Goal: Task Accomplishment & Management: Manage account settings

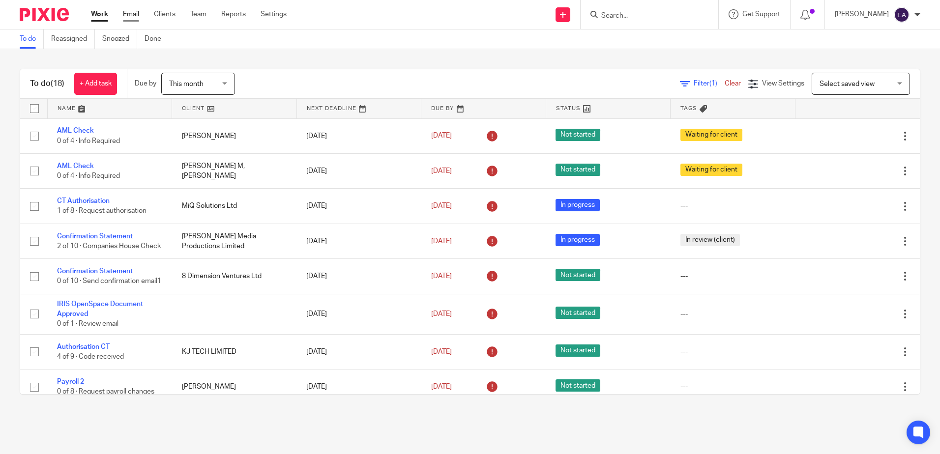
click at [123, 12] on link "Email" at bounding box center [131, 14] width 16 height 10
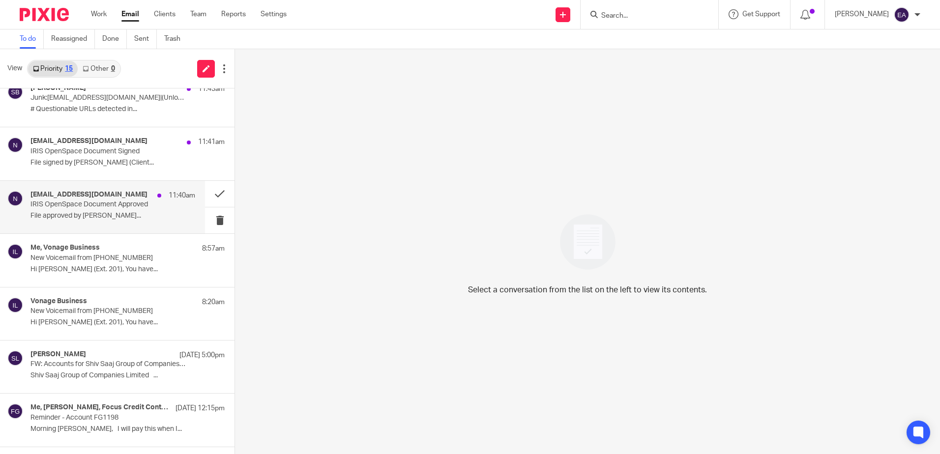
scroll to position [197, 0]
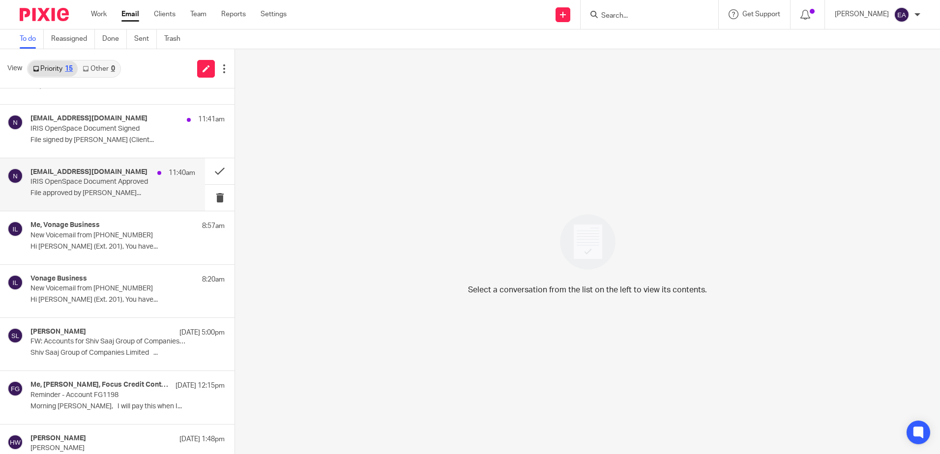
click at [98, 178] on p "IRIS OpenSpace Document Approved" at bounding box center [96, 182] width 132 height 8
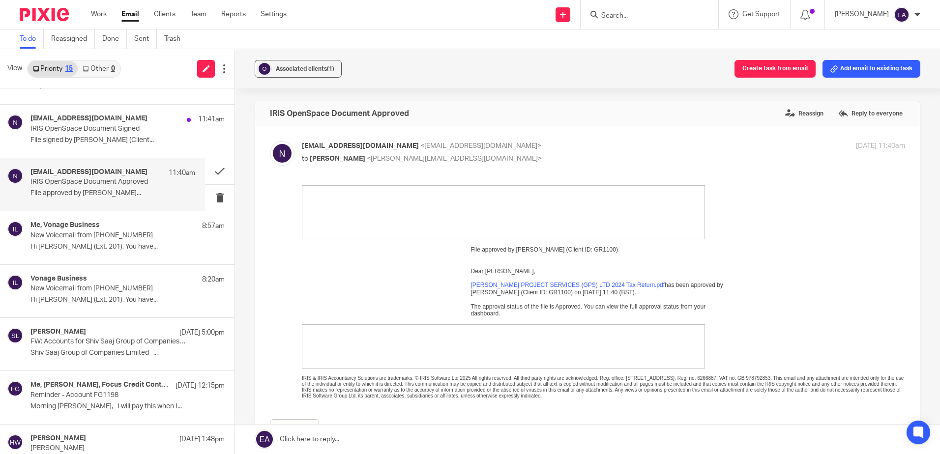
scroll to position [0, 0]
click at [295, 70] on span "Associated clients (1)" at bounding box center [305, 69] width 59 height 6
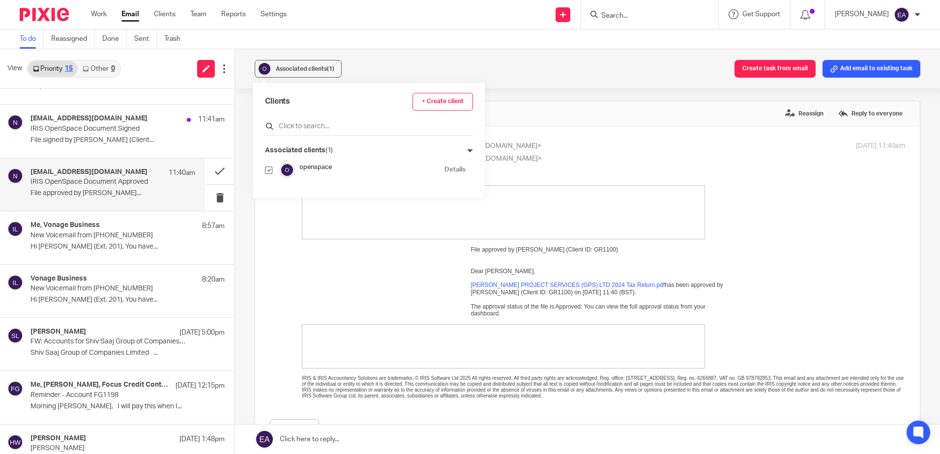
click at [298, 122] on input "text" at bounding box center [369, 126] width 208 height 10
type input "griff"
click at [266, 189] on input "checkbox" at bounding box center [268, 189] width 7 height 7
checkbox input "true"
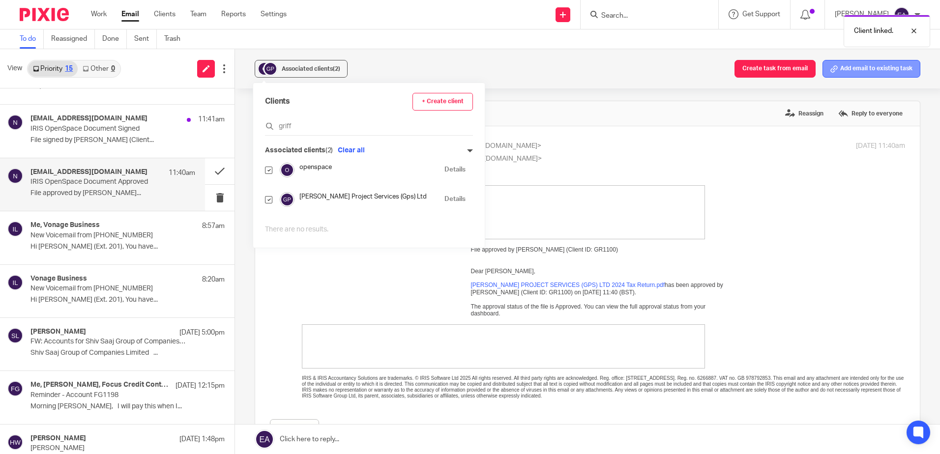
click at [862, 62] on button "Add email to existing task" at bounding box center [871, 69] width 98 height 18
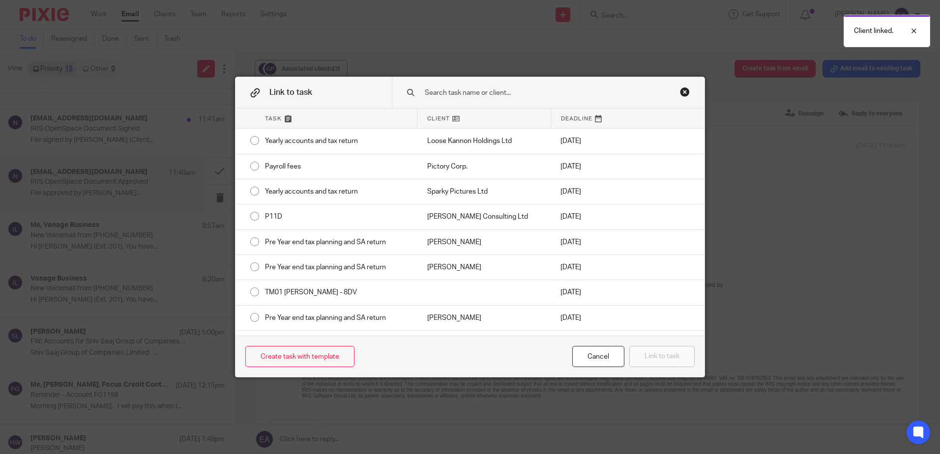
click at [507, 91] on input "text" at bounding box center [541, 93] width 235 height 11
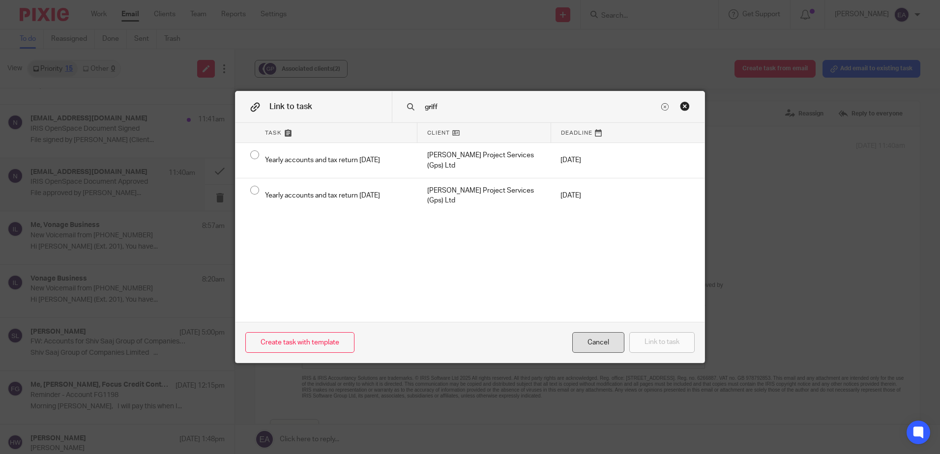
type input "griff"
click at [606, 340] on div "Cancel" at bounding box center [598, 342] width 52 height 21
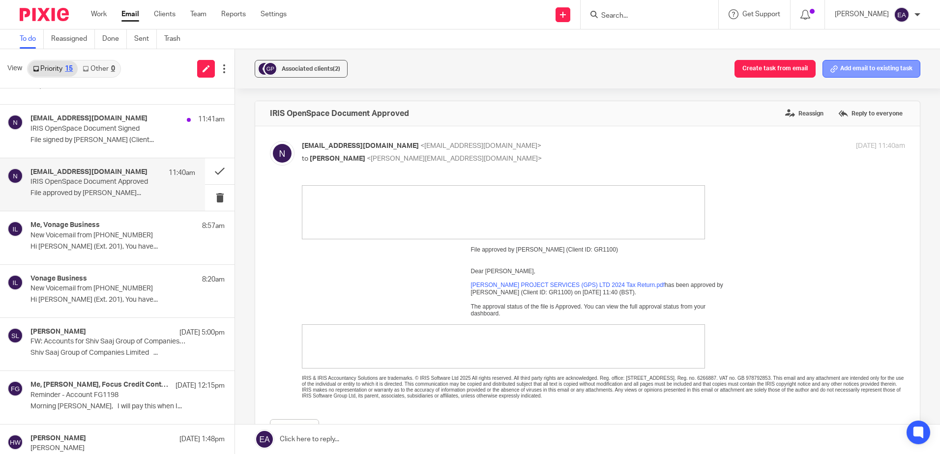
click at [864, 72] on button "Add email to existing task" at bounding box center [871, 69] width 98 height 18
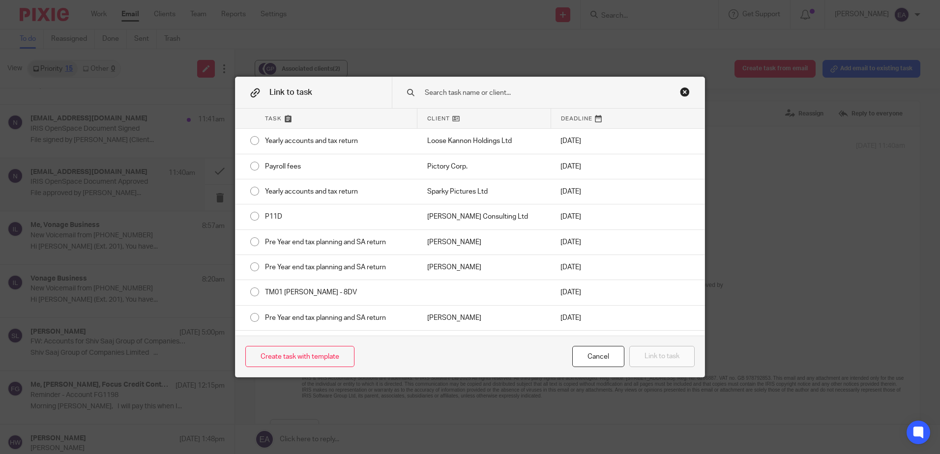
click at [467, 91] on input "text" at bounding box center [541, 93] width 235 height 11
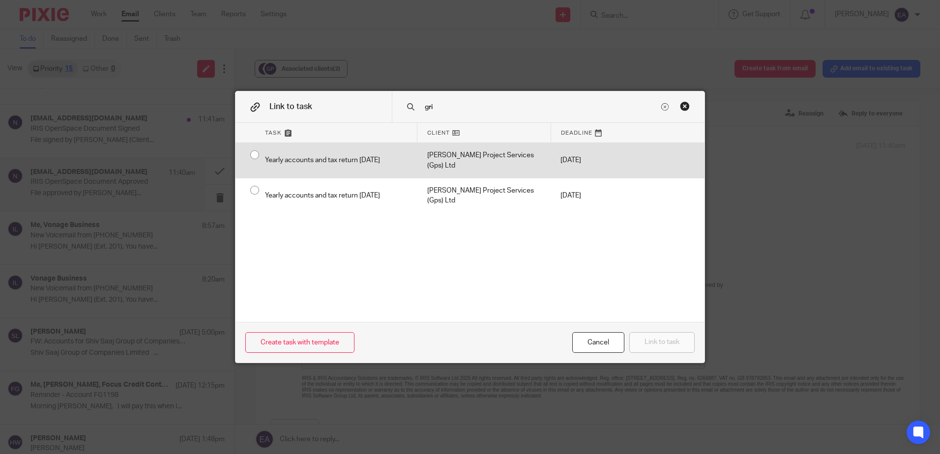
type input "gri"
click at [255, 153] on div "Yearly accounts and tax return [DATE]" at bounding box center [336, 160] width 162 height 35
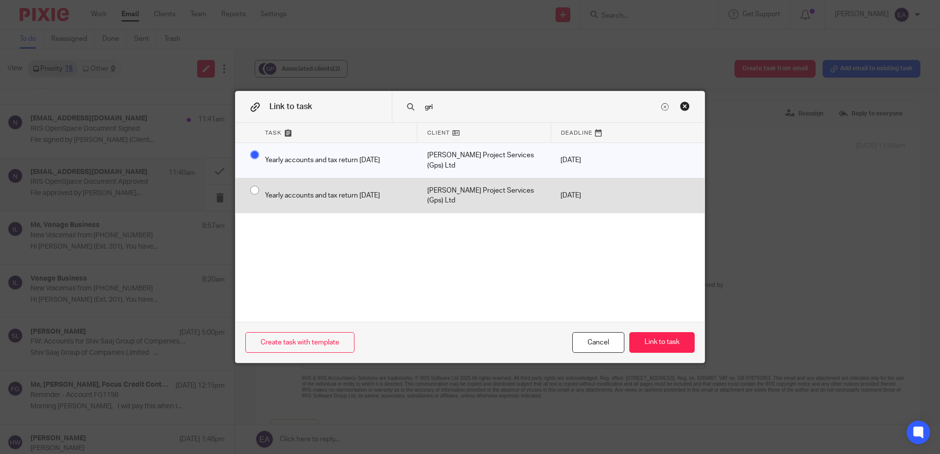
click at [255, 180] on div "Yearly accounts and tax return [DATE]" at bounding box center [336, 195] width 162 height 35
radio input "false"
radio input "true"
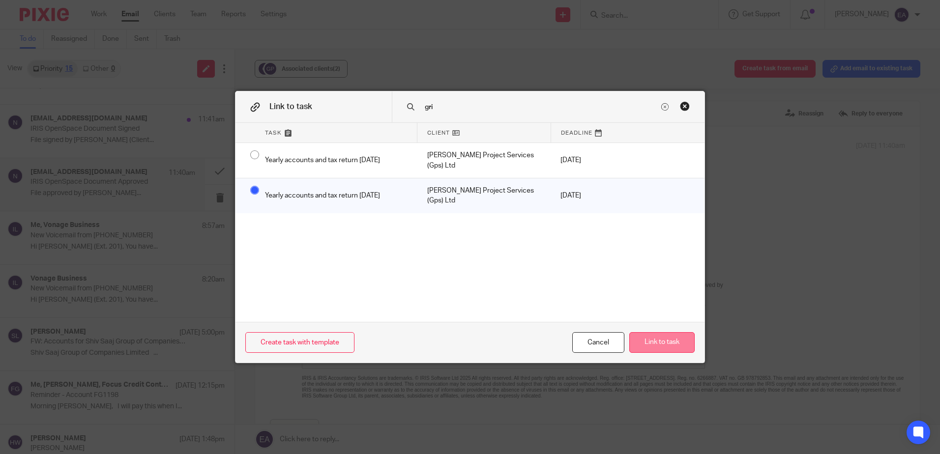
click at [641, 340] on button "Link to task" at bounding box center [661, 342] width 65 height 21
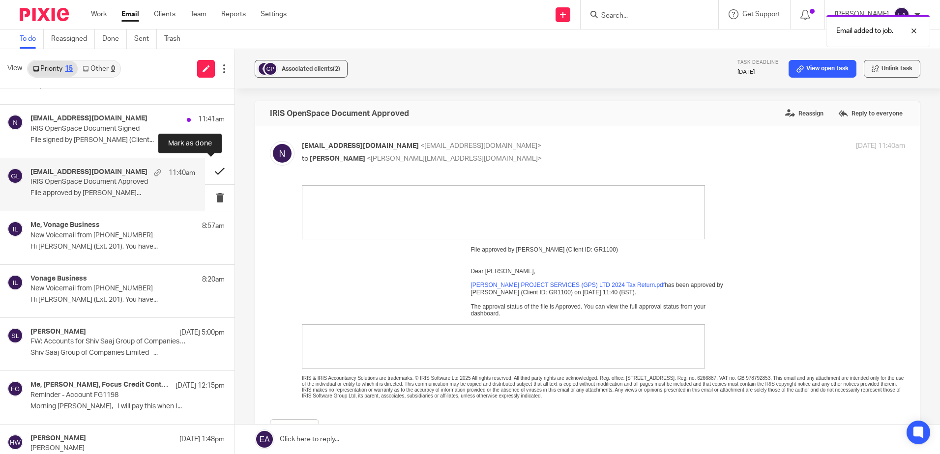
click at [210, 173] on button at bounding box center [219, 171] width 29 height 26
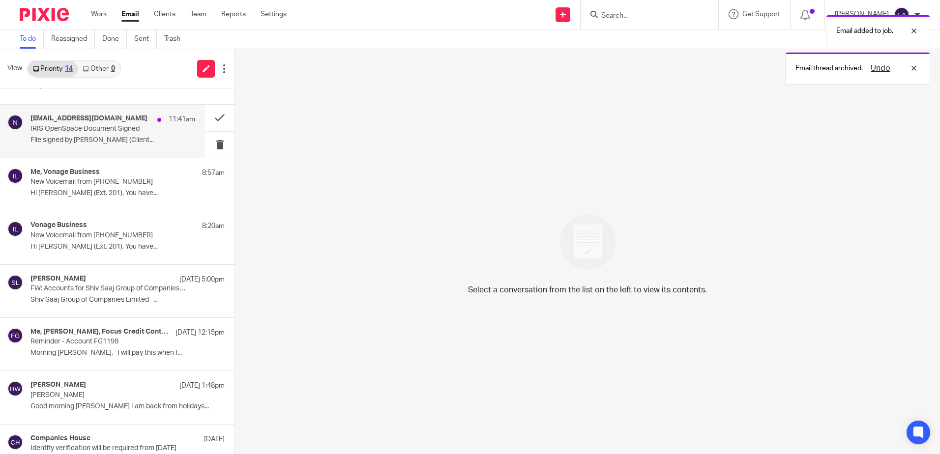
click at [90, 138] on p "File signed by Helene Webb (Client..." at bounding box center [112, 140] width 165 height 8
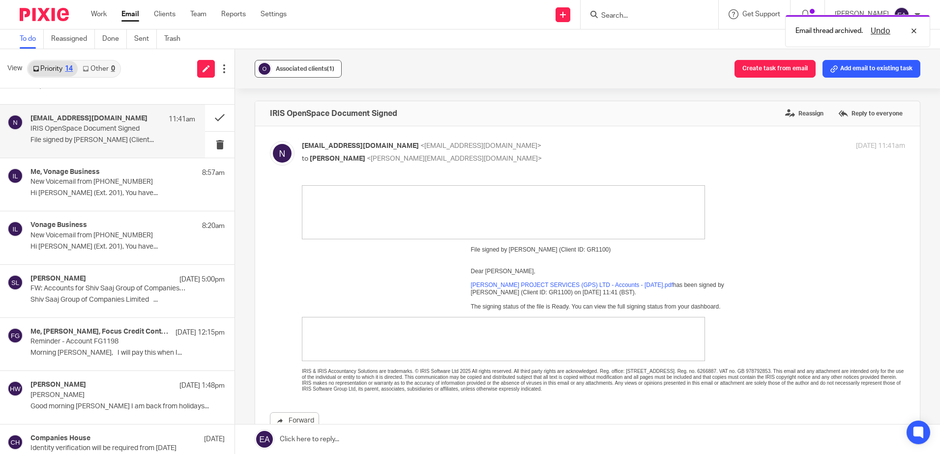
click at [300, 70] on span "Associated clients (1)" at bounding box center [305, 69] width 59 height 6
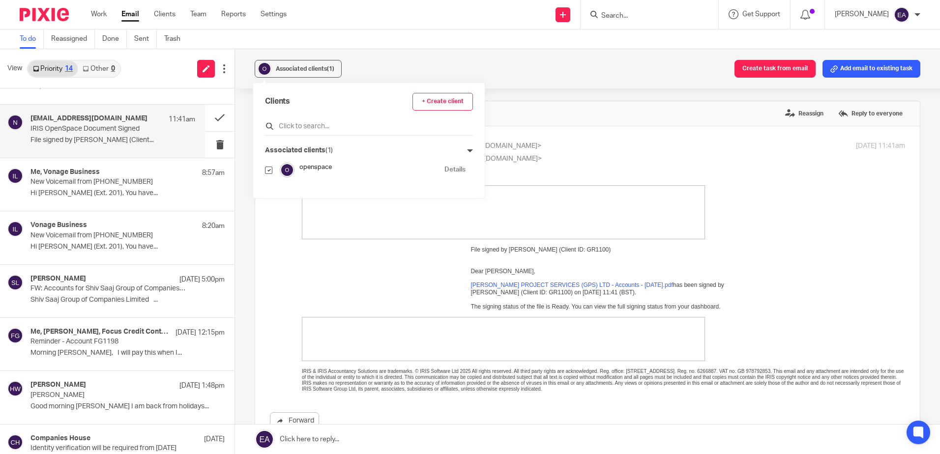
click at [322, 125] on input "text" at bounding box center [369, 126] width 208 height 10
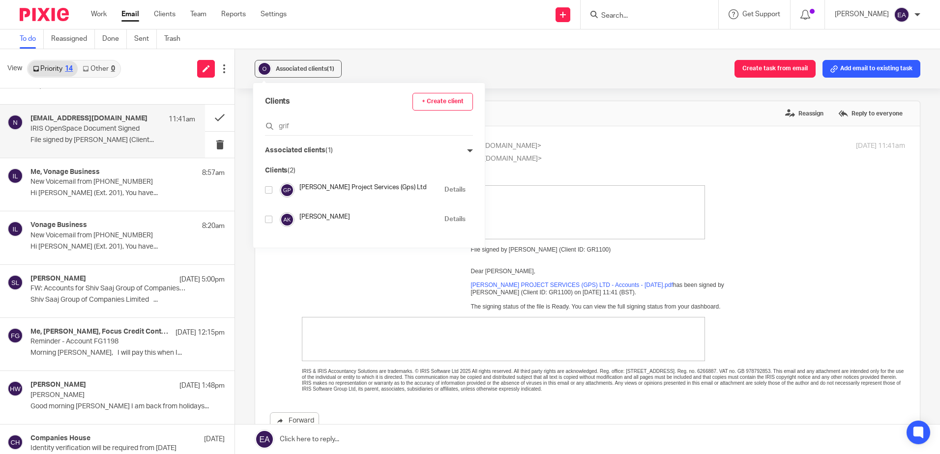
type input "grif"
click at [270, 189] on input "checkbox" at bounding box center [268, 189] width 7 height 7
checkbox input "true"
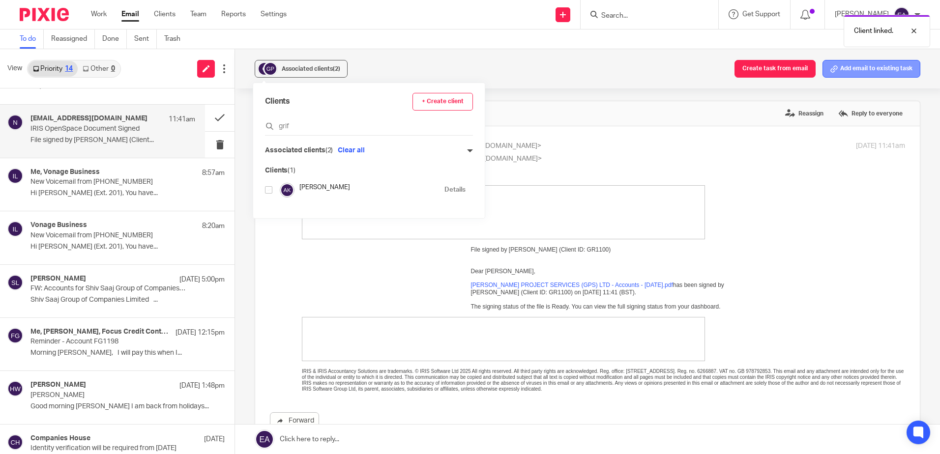
click at [869, 70] on button "Add email to existing task" at bounding box center [871, 69] width 98 height 18
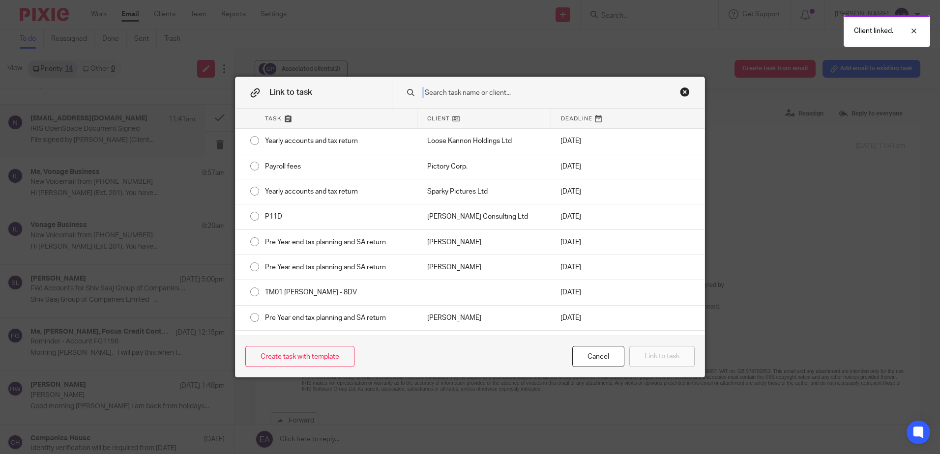
click at [494, 98] on div at bounding box center [548, 92] width 313 height 31
click at [481, 97] on input "text" at bounding box center [541, 93] width 235 height 11
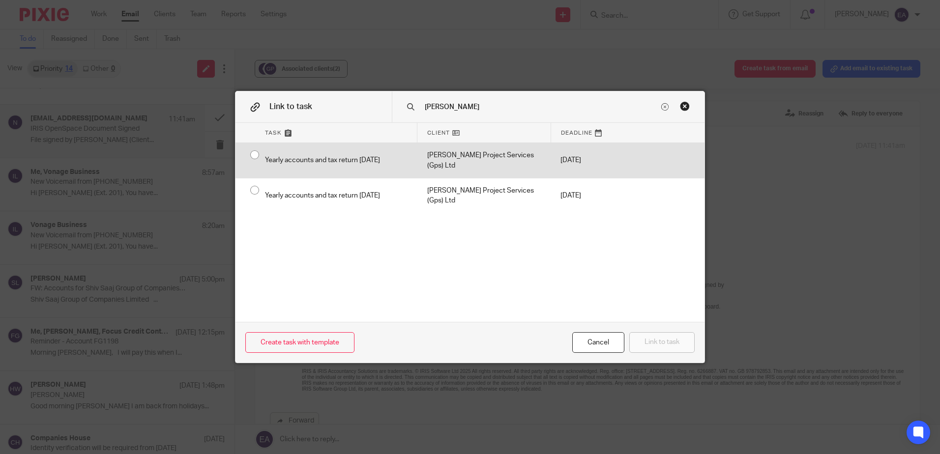
type input "griffin"
click at [250, 164] on div at bounding box center [245, 160] width 20 height 35
radio input "true"
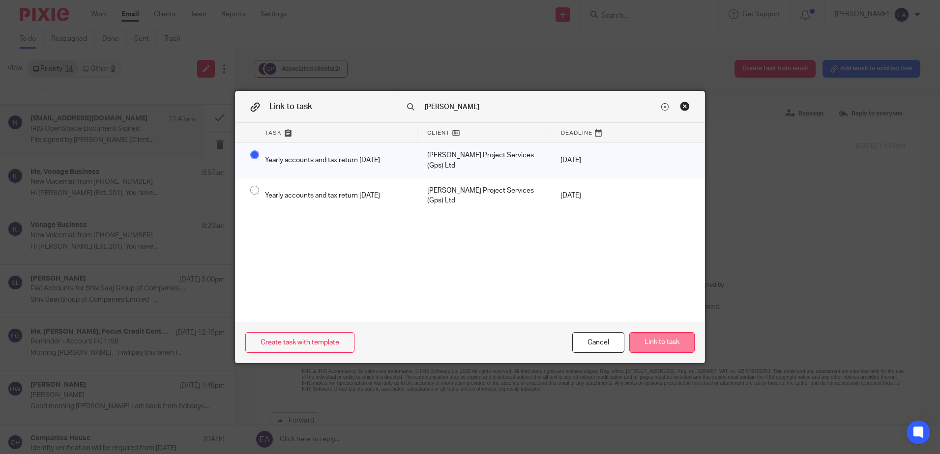
click at [652, 346] on button "Link to task" at bounding box center [661, 342] width 65 height 21
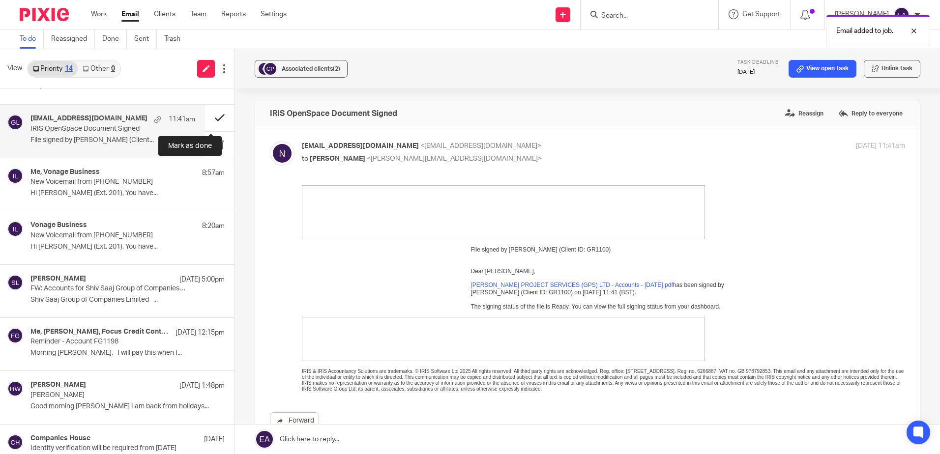
click at [205, 118] on button at bounding box center [219, 118] width 29 height 26
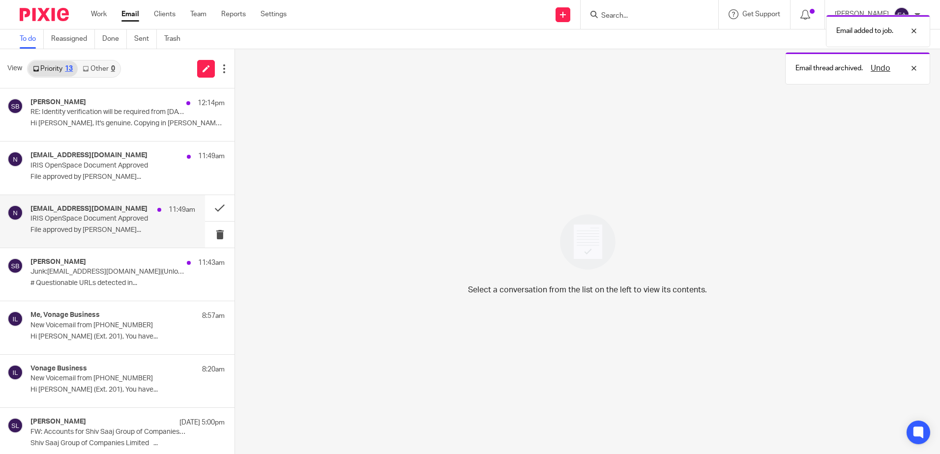
click at [109, 223] on p "IRIS OpenSpace Document Approved" at bounding box center [96, 219] width 132 height 8
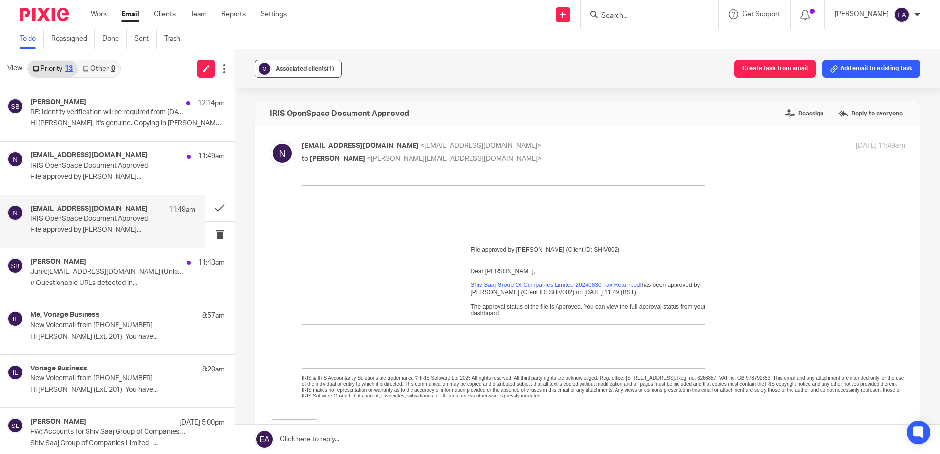
click at [296, 69] on span "Associated clients (1)" at bounding box center [305, 69] width 59 height 6
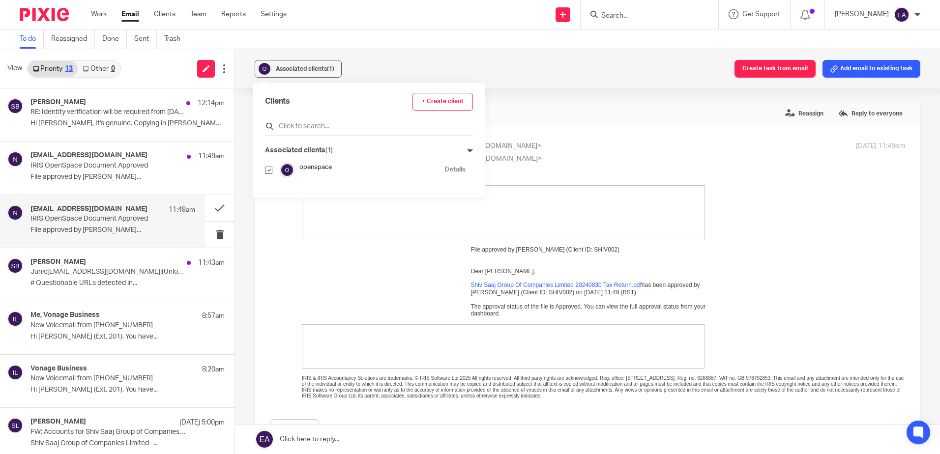
click at [302, 124] on input "text" at bounding box center [369, 126] width 208 height 10
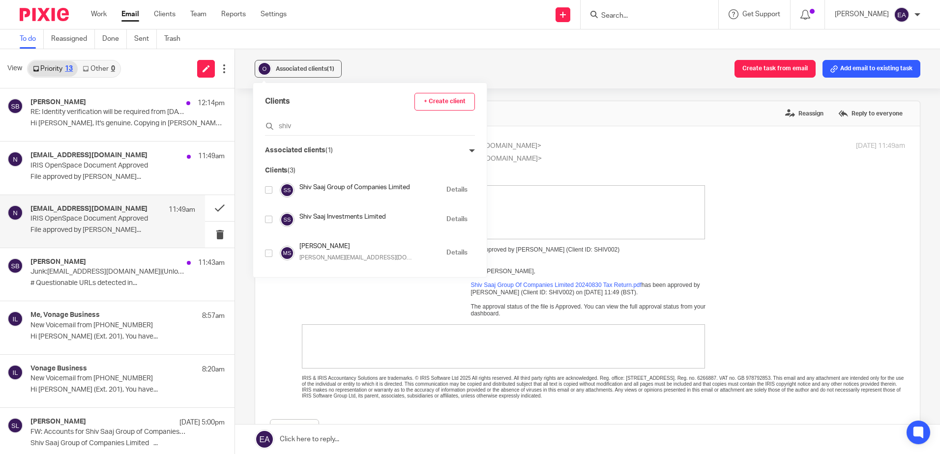
type input "shiv"
click at [267, 193] on input "checkbox" at bounding box center [268, 189] width 7 height 7
checkbox input "true"
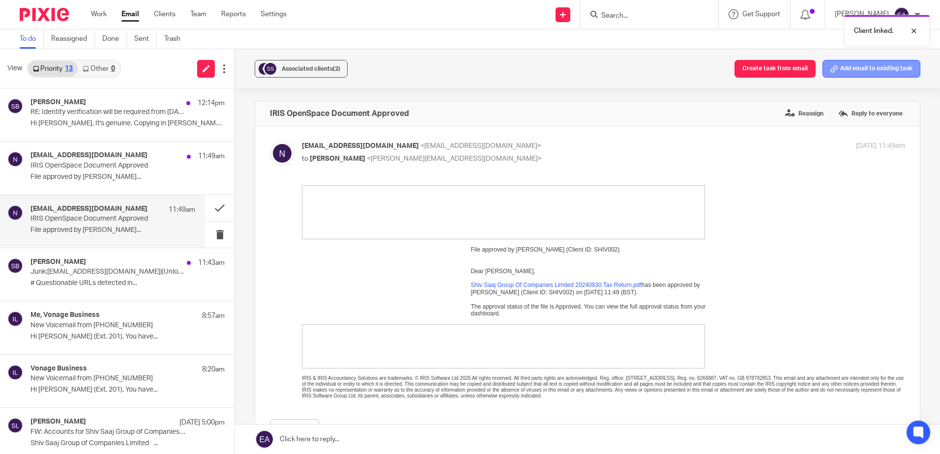
click at [844, 67] on button "Add email to existing task" at bounding box center [871, 69] width 98 height 18
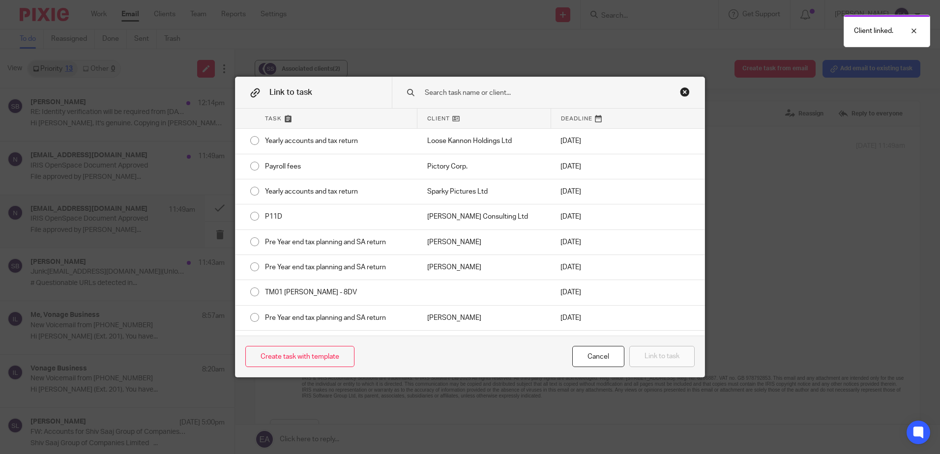
click at [437, 88] on input "text" at bounding box center [541, 93] width 235 height 11
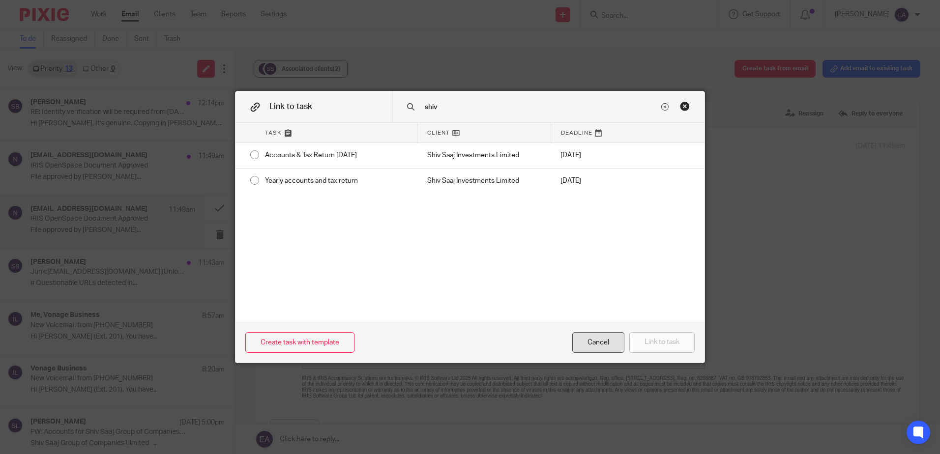
type input "shiv"
click at [602, 342] on div "Cancel" at bounding box center [598, 342] width 52 height 21
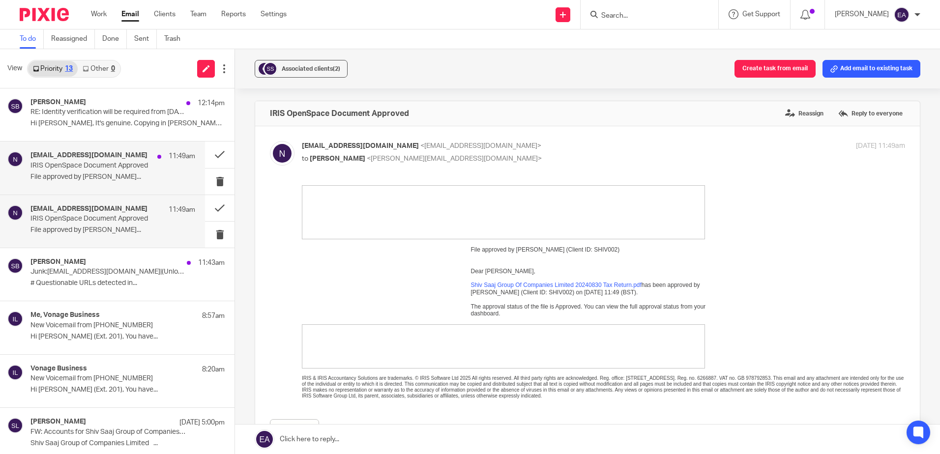
click at [132, 168] on p "IRIS OpenSpace Document Approved" at bounding box center [96, 166] width 132 height 8
click at [283, 73] on div "Associated clients (1)" at bounding box center [305, 69] width 59 height 10
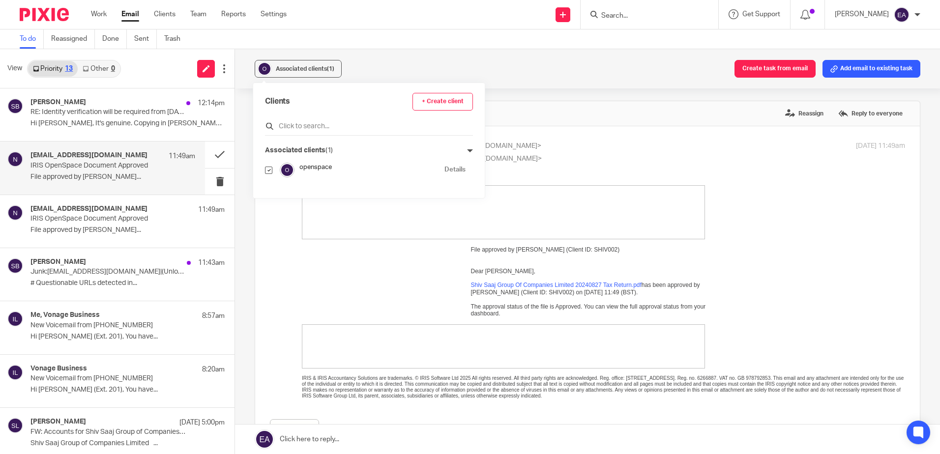
click at [286, 122] on input "text" at bounding box center [369, 126] width 208 height 10
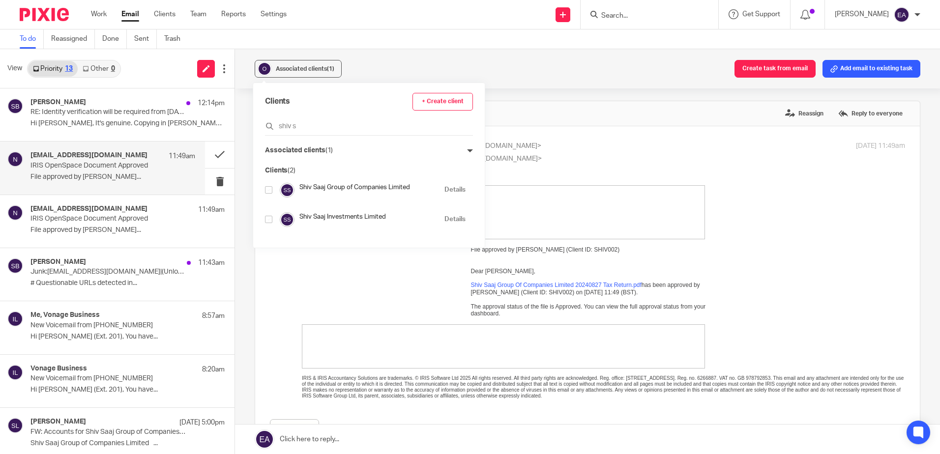
type input "shiv s"
click at [269, 192] on input "checkbox" at bounding box center [268, 189] width 7 height 7
checkbox input "true"
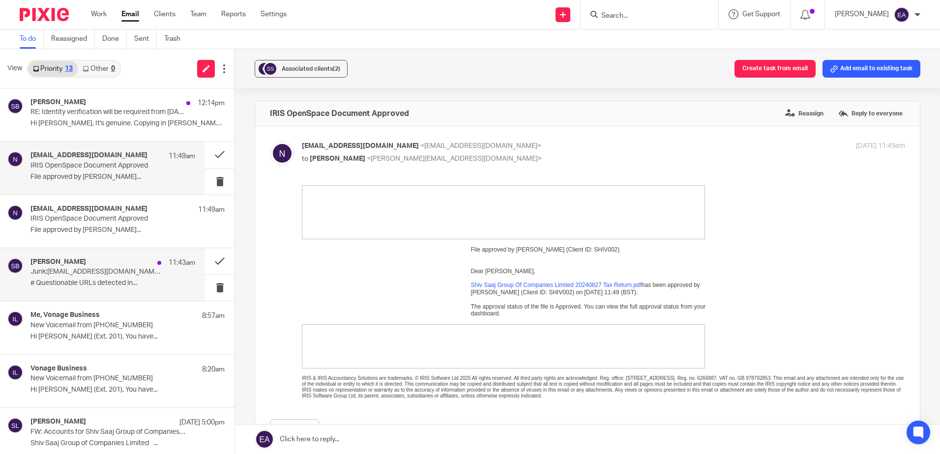
click at [125, 267] on div "Steve Bradshaw 11:43am" at bounding box center [112, 263] width 165 height 10
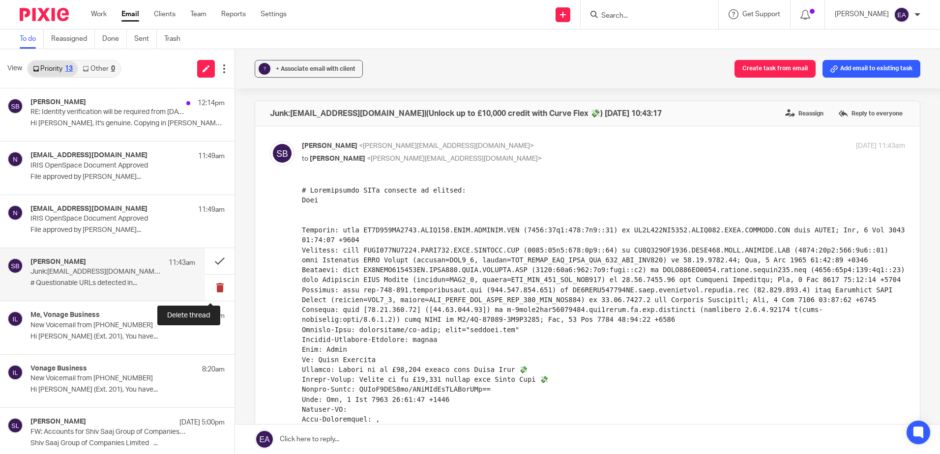
click at [214, 290] on button at bounding box center [219, 288] width 29 height 26
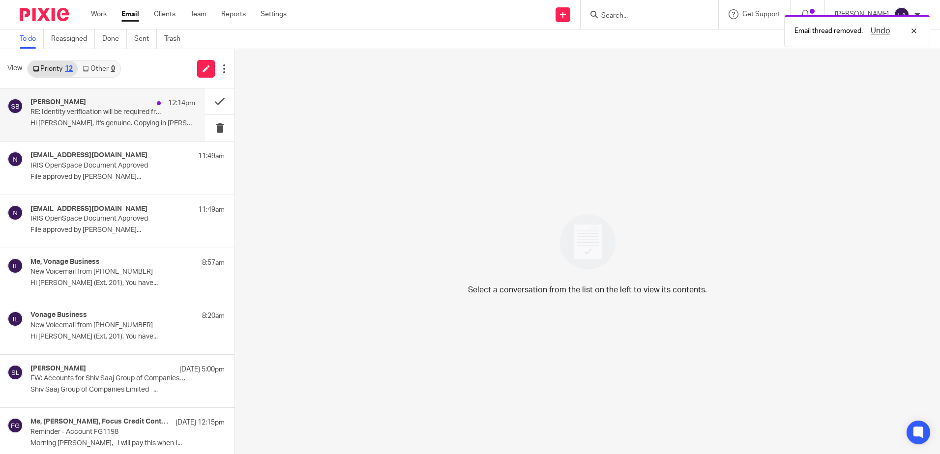
click at [123, 113] on p "RE: Identity verification will be required from [DATE]" at bounding box center [96, 112] width 132 height 8
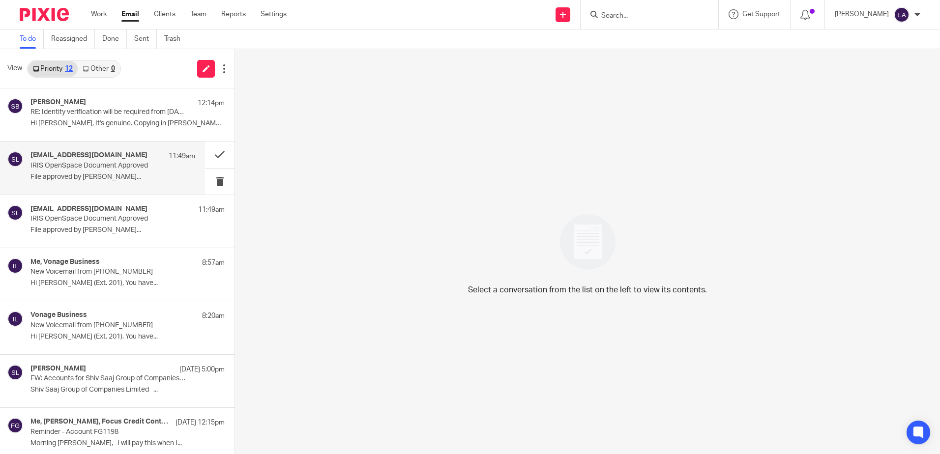
click at [67, 186] on div "noreply@irisopenspace.co.uk 11:49am IRIS OpenSpace Document Approved File appro…" at bounding box center [102, 168] width 205 height 53
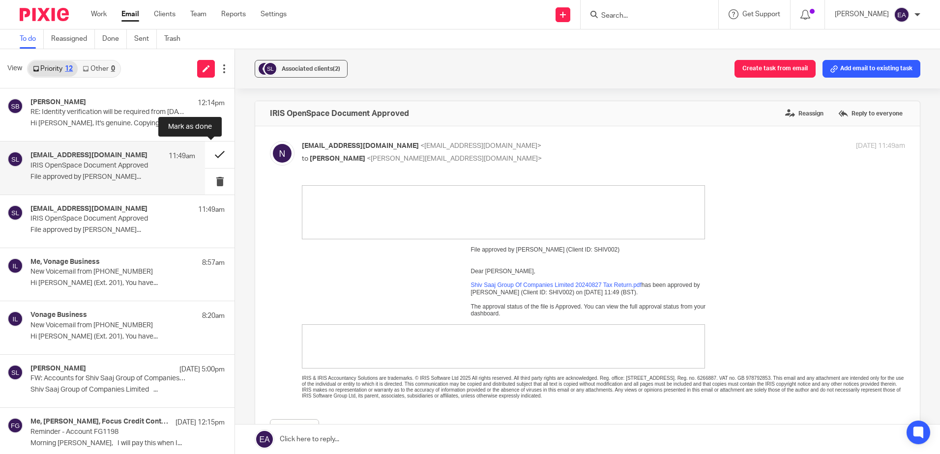
click at [213, 153] on button at bounding box center [219, 155] width 29 height 26
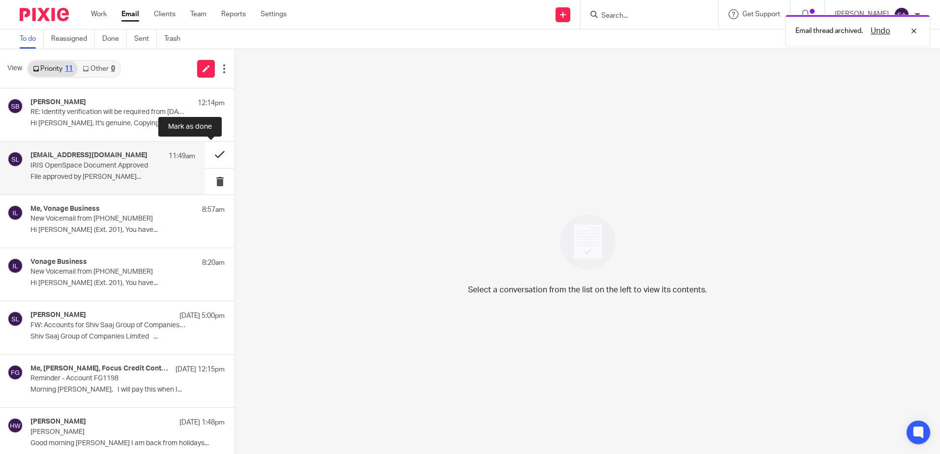
click at [211, 153] on button at bounding box center [219, 155] width 29 height 26
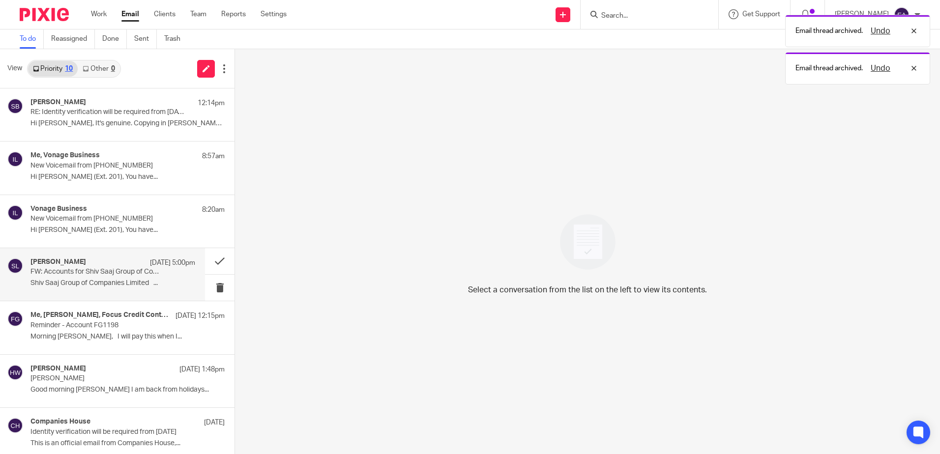
click at [93, 275] on p "FW: Accounts for Shiv Saaj Group of Companies Limited to 30 September 2024" at bounding box center [96, 272] width 132 height 8
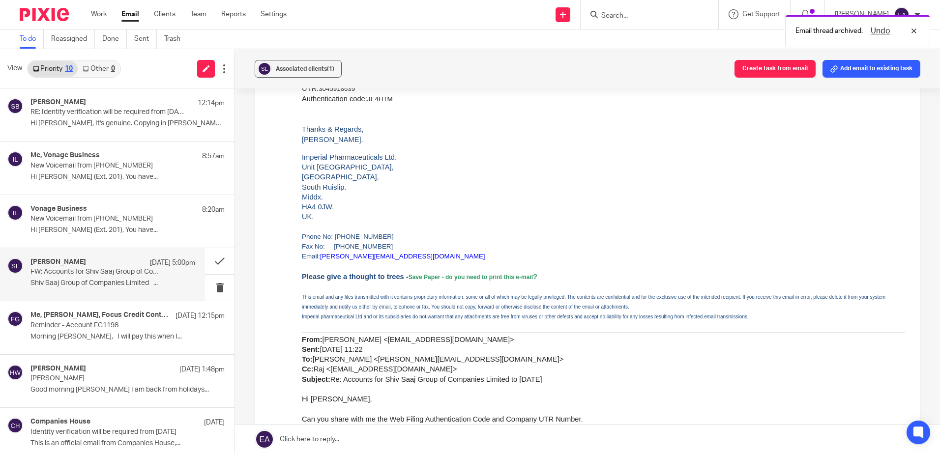
scroll to position [246, 0]
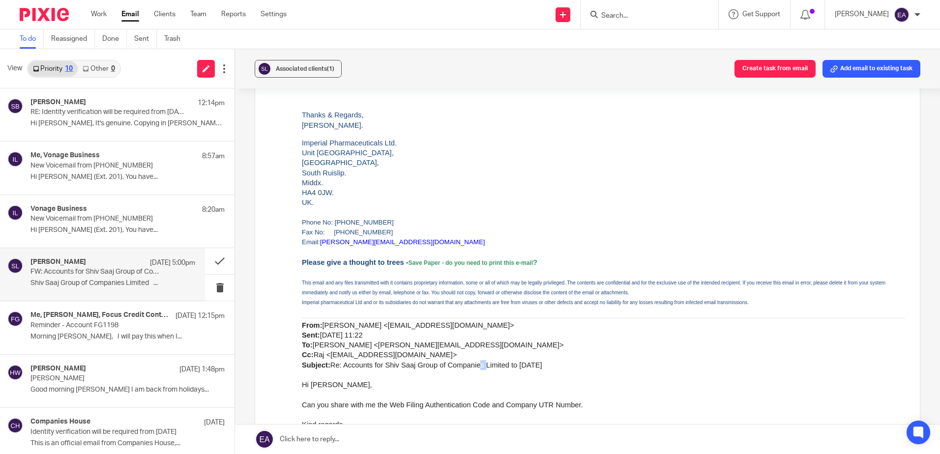
click at [459, 369] on span "Rodgie Leahy <rodgie@caatadvisory.co.uk> Sent: 27 June 2025 11:22 To: Nita <nit…" at bounding box center [433, 346] width 262 height 48
drag, startPoint x: 459, startPoint y: 371, endPoint x: 485, endPoint y: 368, distance: 26.7
click at [485, 368] on span "Rodgie Leahy <rodgie@caatadvisory.co.uk> Sent: 27 June 2025 11:22 To: Nita <nit…" at bounding box center [433, 346] width 262 height 48
drag, startPoint x: 487, startPoint y: 368, endPoint x: 377, endPoint y: 368, distance: 109.6
click at [377, 368] on span "Rodgie Leahy <rodgie@caatadvisory.co.uk> Sent: 27 June 2025 11:22 To: Nita <nit…" at bounding box center [433, 346] width 262 height 48
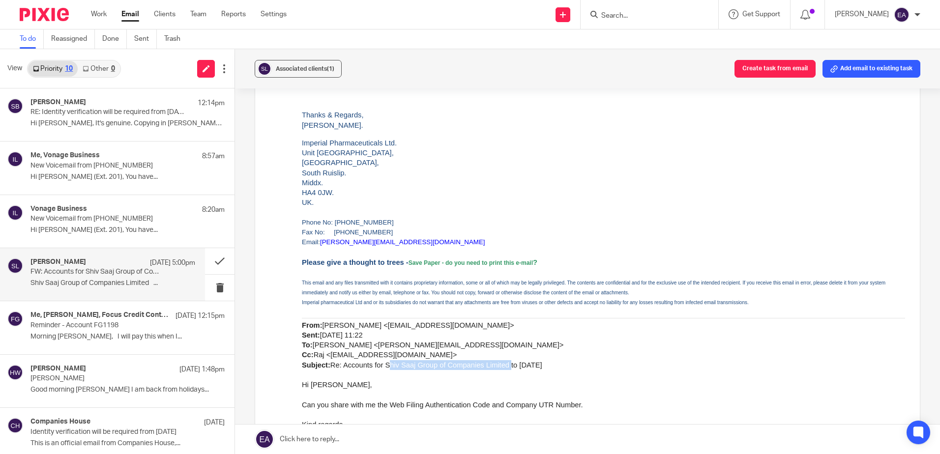
copy span "Shiv Saaj Group of Companies Limited"
click at [120, 273] on p "FW: Accounts for Shiv Saaj Group of Companies Limited to [DATE]" at bounding box center [96, 272] width 132 height 8
click at [304, 72] on div "Associated clients (1)" at bounding box center [305, 69] width 59 height 10
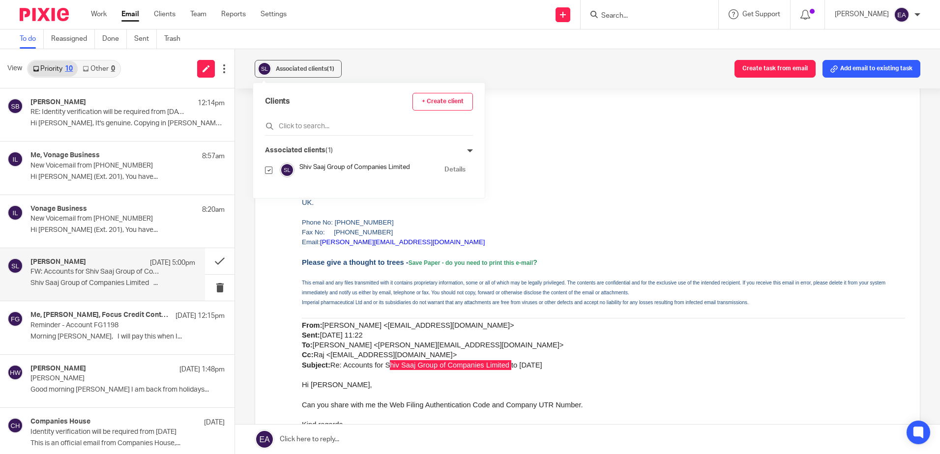
click at [444, 169] on link "Details" at bounding box center [454, 169] width 21 height 9
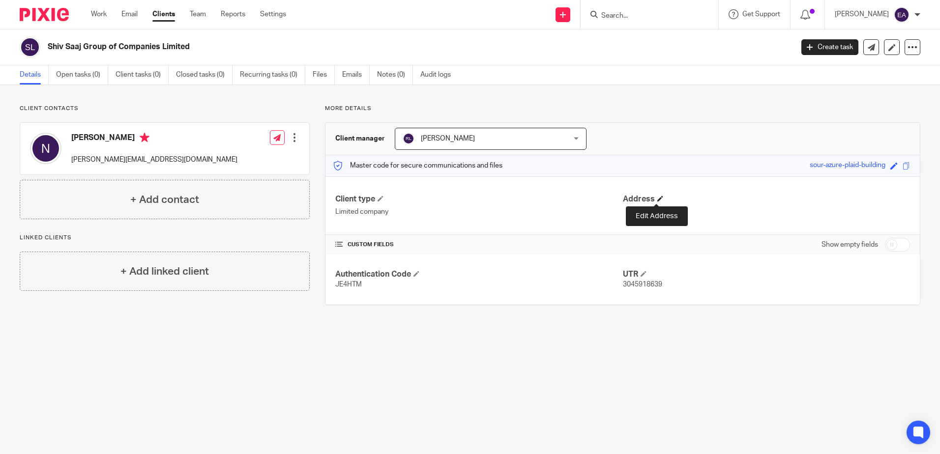
click at [657, 198] on span at bounding box center [660, 199] width 6 height 6
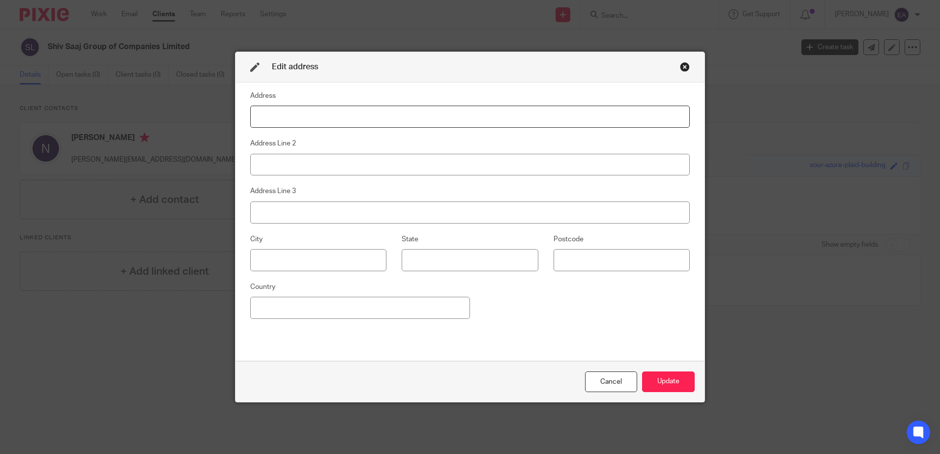
paste input "Imperial Park, Unit 4, Stonefield Way, South Ruislip, Middlesex, England, HA4 0…"
drag, startPoint x: 510, startPoint y: 119, endPoint x: 476, endPoint y: 117, distance: 34.0
click at [476, 117] on input "Imperial Park, Unit 4, Stonefield Way, South Ruislip, Middlesex, England, HA4 0…" at bounding box center [470, 117] width 440 height 22
type input "Imperial Park, Unit 4, Stonefield Way, South Ruislip, Middlesex, England,"
paste input "HA4 0JW"
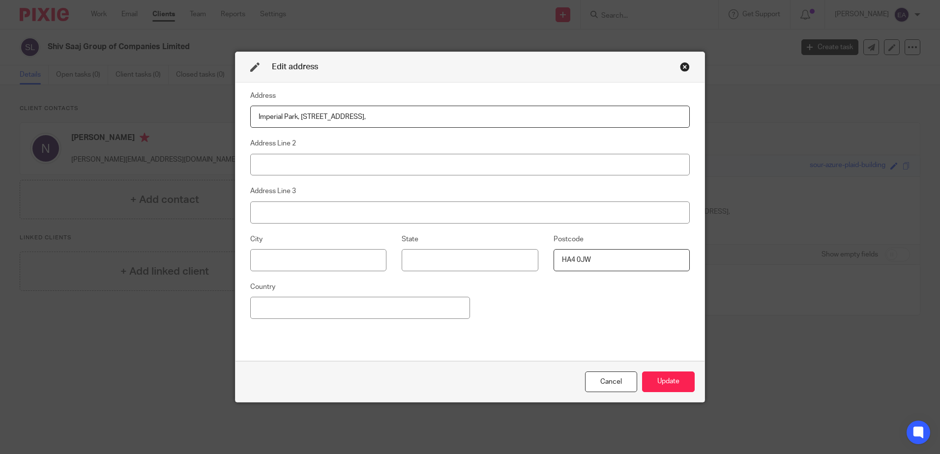
type input "HA4 0JW"
drag, startPoint x: 473, startPoint y: 119, endPoint x: 447, endPoint y: 119, distance: 26.5
click at [447, 119] on input "Imperial Park, Unit 4, Stonefield Way, South Ruislip, Middlesex, England," at bounding box center [470, 117] width 440 height 22
type input "Imperial Park, Unit 4, Stonefield Way, South Ruislip, Middlesex,"
paste input "England,"
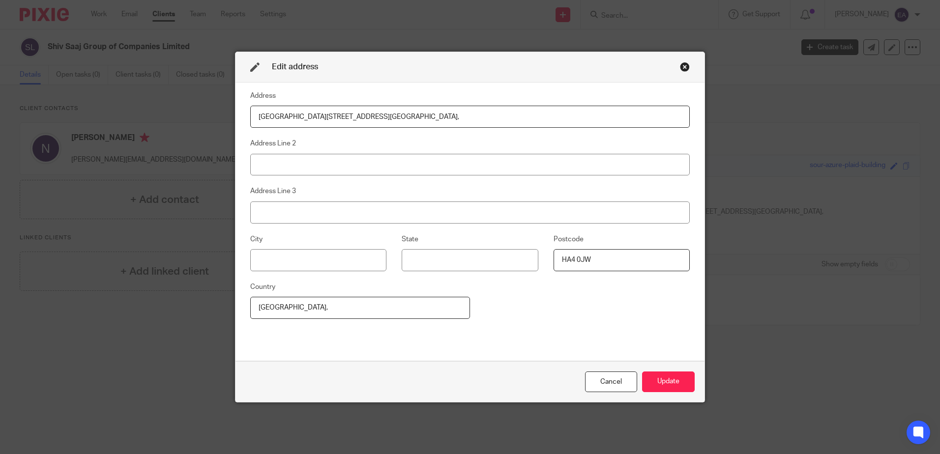
type input "England,"
drag, startPoint x: 450, startPoint y: 117, endPoint x: 410, endPoint y: 122, distance: 41.2
click at [410, 122] on input "Imperial Park, Unit 4, Stonefield Way, South Ruislip, Middlesex," at bounding box center [470, 117] width 440 height 22
type input "Imperial Park, Unit 4, Stonefield Way, South Ruislip,"
paste input "Middlesex,"
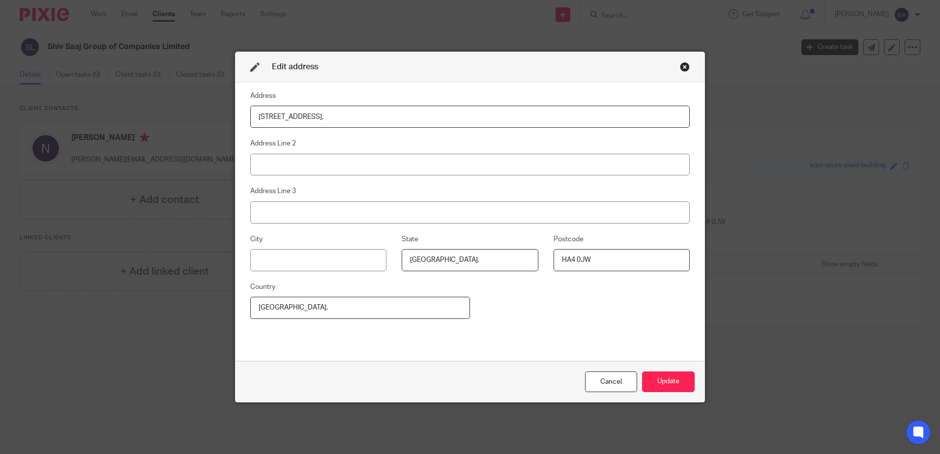
type input "Middlesex,"
click at [416, 123] on input "Imperial Park, Unit 4, Stonefield Way, South Ruislip," at bounding box center [470, 117] width 440 height 22
drag, startPoint x: 416, startPoint y: 117, endPoint x: 366, endPoint y: 121, distance: 49.8
click at [366, 121] on input "Imperial Park, Unit 4, Stonefield Way, South Ruislip," at bounding box center [470, 117] width 440 height 22
type input "Imperial Park, Unit 4, Stonefield Way,"
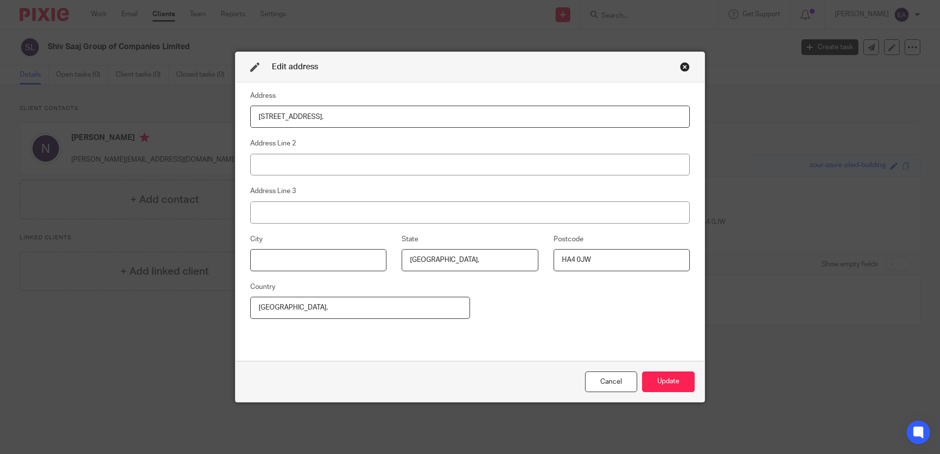
paste input "South Ruislip,"
type input "South Ruislip"
drag, startPoint x: 373, startPoint y: 118, endPoint x: 298, endPoint y: 117, distance: 74.7
click at [298, 117] on input "Imperial Park, Unit 4, Stonefield Way," at bounding box center [470, 117] width 440 height 22
type input "Imperial Park,"
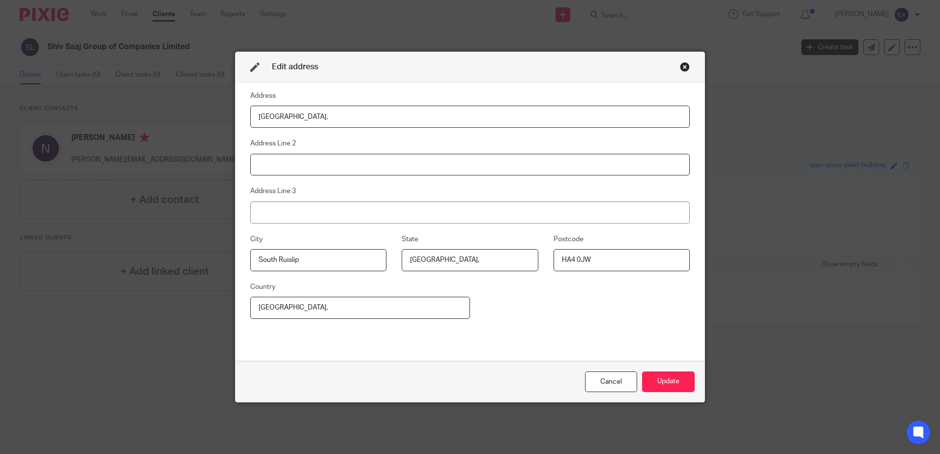
paste input "Unit 4, Stonefield Way,"
type input "Unit 4, Stonefield Way,"
click at [673, 379] on button "Update" at bounding box center [668, 382] width 53 height 21
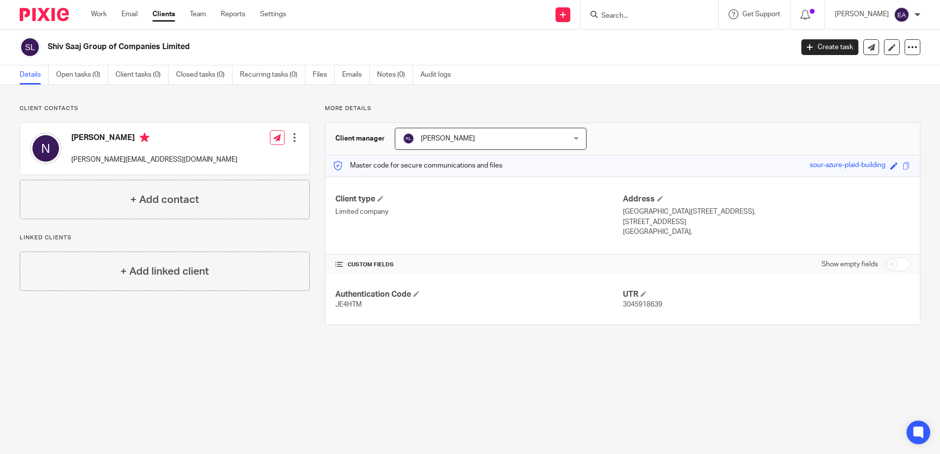
click at [889, 265] on input "checkbox" at bounding box center [897, 265] width 25 height 14
checkbox input "true"
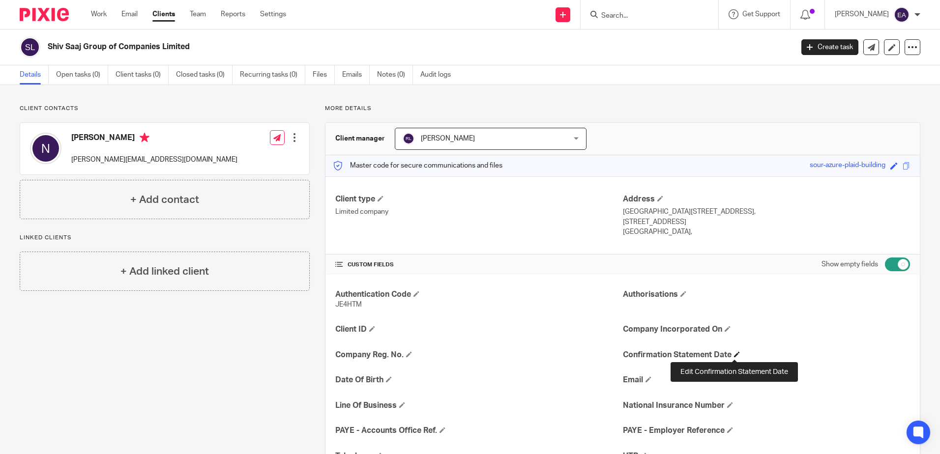
click at [734, 354] on span at bounding box center [737, 355] width 6 height 6
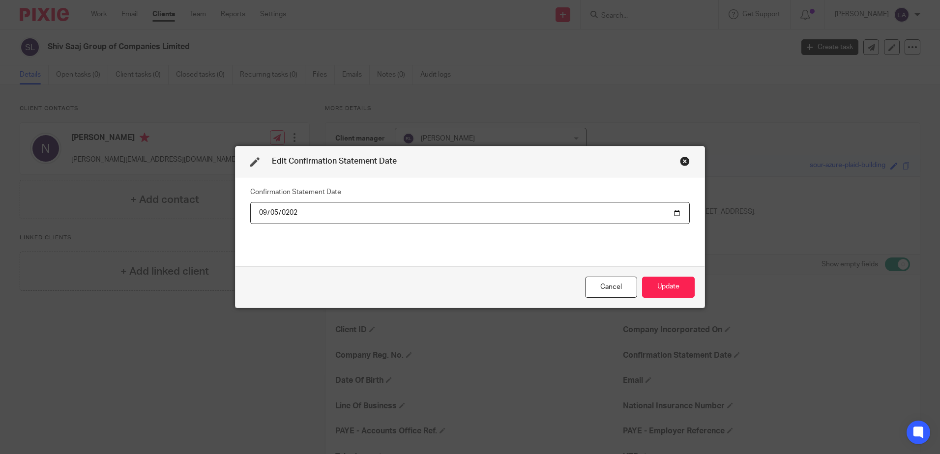
type input "2025-09-05"
click at [668, 282] on button "Update" at bounding box center [668, 287] width 53 height 21
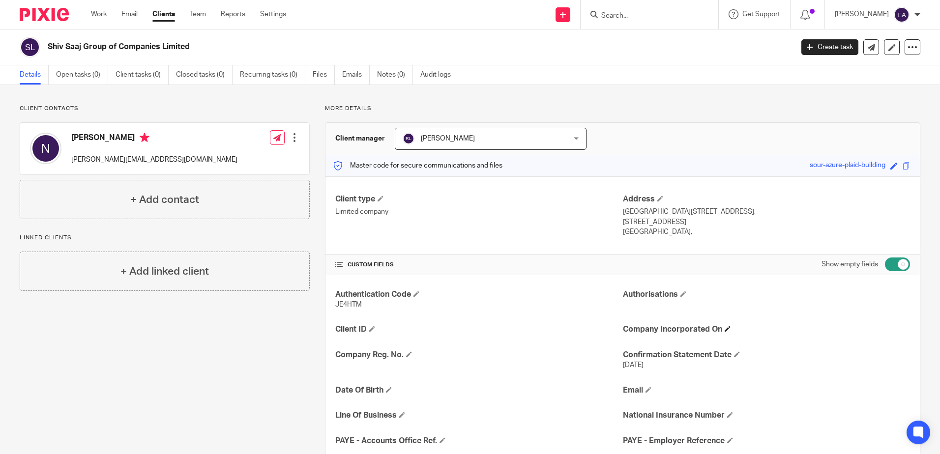
click at [858, 330] on h4 "Company Incorporated On" at bounding box center [766, 329] width 287 height 10
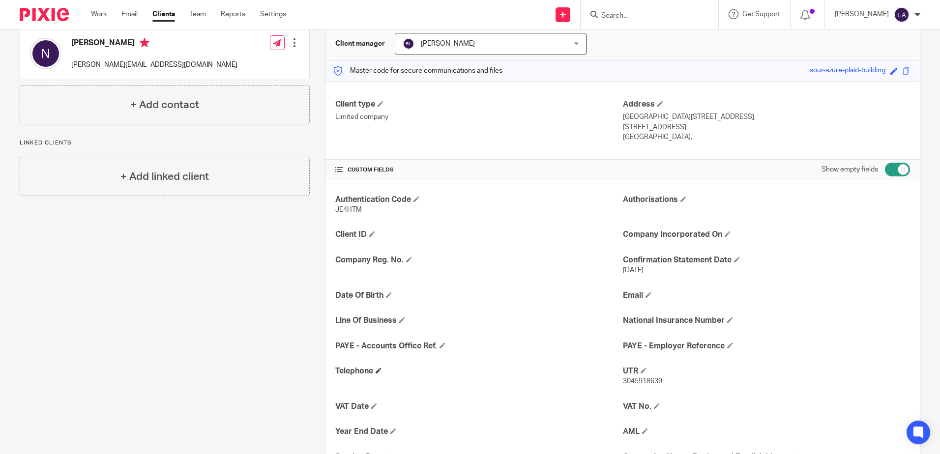
scroll to position [98, 0]
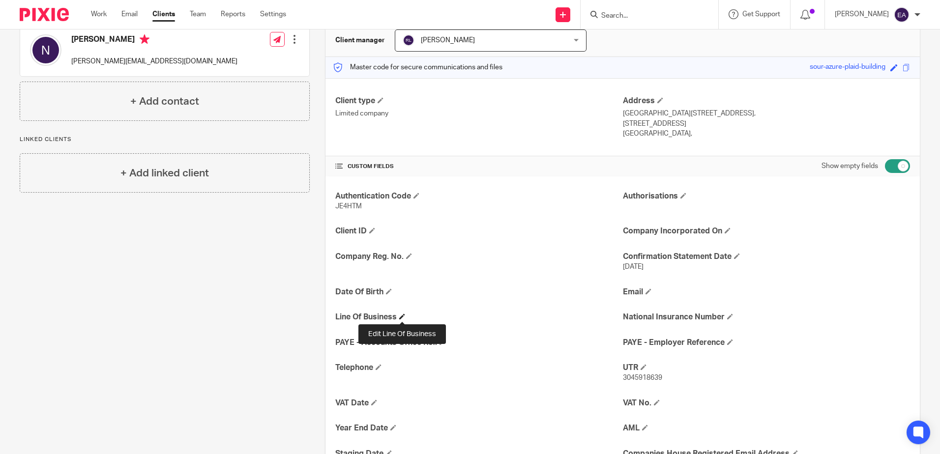
click at [402, 315] on span at bounding box center [402, 317] width 6 height 6
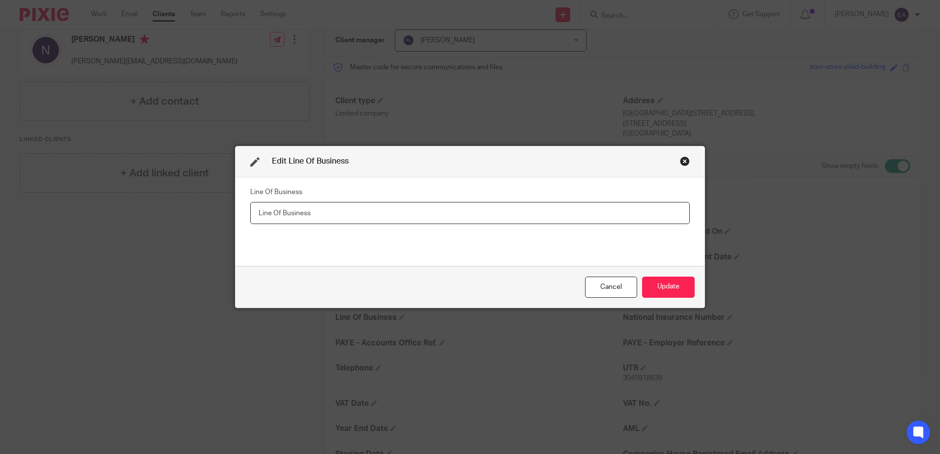
paste input "46450 - Wholesale of perfume and cosmetics 64209 - Activities of other holding …"
type input "46450 - Wholesale of perfume and cosmetics 64209 - Activities of other holding …"
click at [666, 292] on button "Update" at bounding box center [668, 287] width 53 height 21
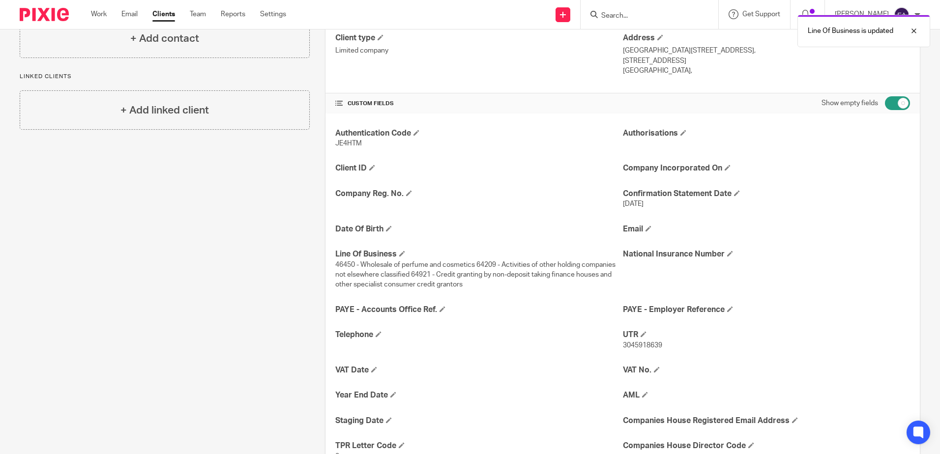
scroll to position [197, 0]
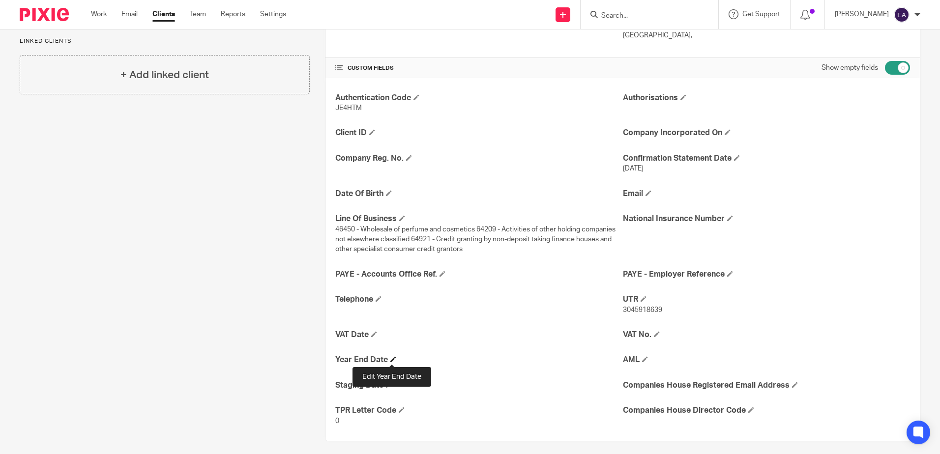
click at [392, 357] on span at bounding box center [393, 359] width 6 height 6
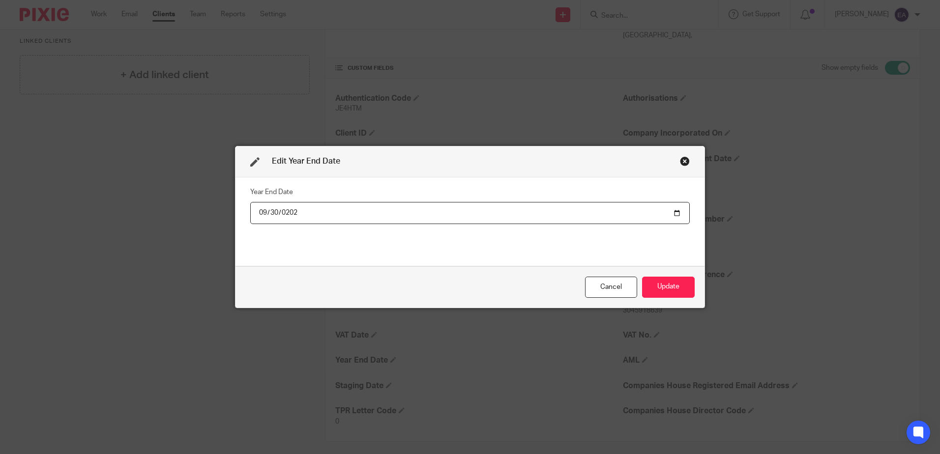
type input "2024-09-30"
click at [663, 287] on button "Update" at bounding box center [668, 287] width 53 height 21
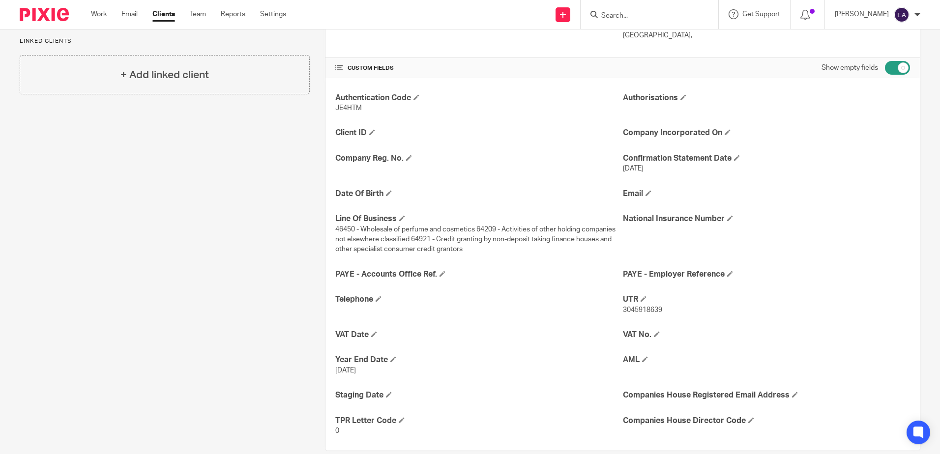
click at [876, 266] on div "Authentication Code JE4HTM Authorisations Client ID Company Incorporated On Com…" at bounding box center [622, 264] width 594 height 373
click at [407, 156] on span at bounding box center [409, 158] width 6 height 6
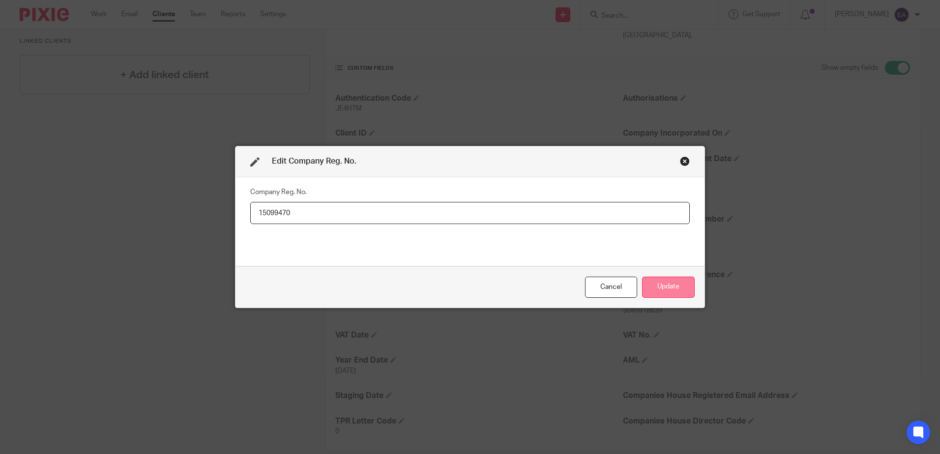
type input "15099470"
click at [656, 287] on button "Update" at bounding box center [668, 287] width 53 height 21
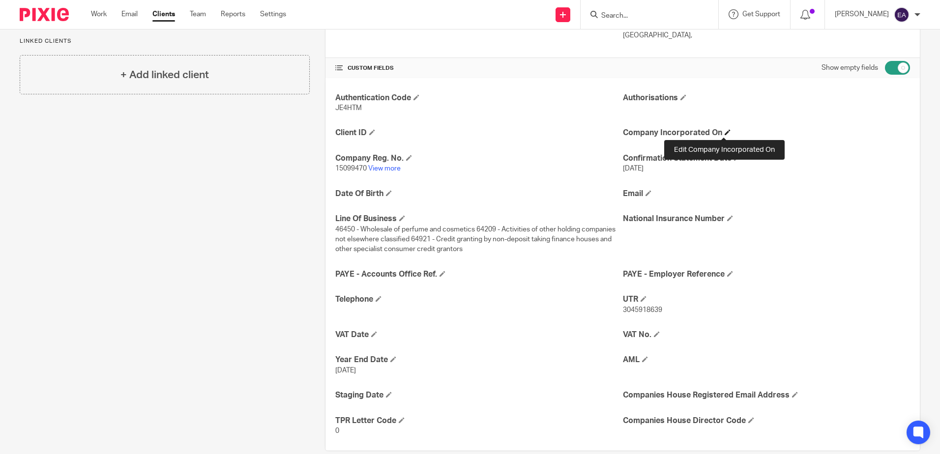
click at [725, 133] on span at bounding box center [728, 132] width 6 height 6
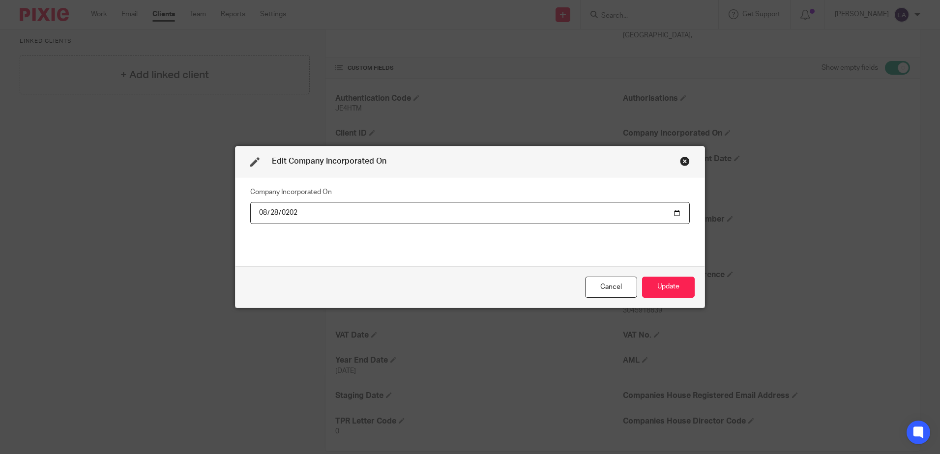
type input "2023-08-28"
click at [675, 286] on button "Update" at bounding box center [668, 287] width 53 height 21
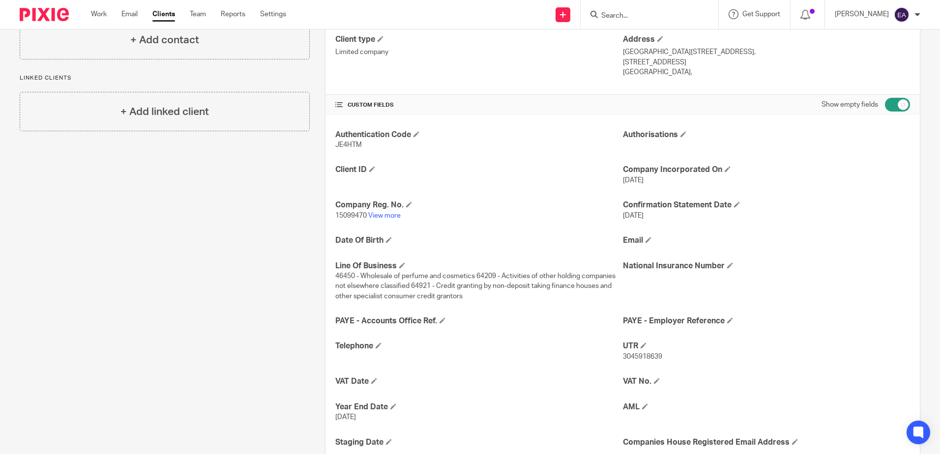
scroll to position [0, 0]
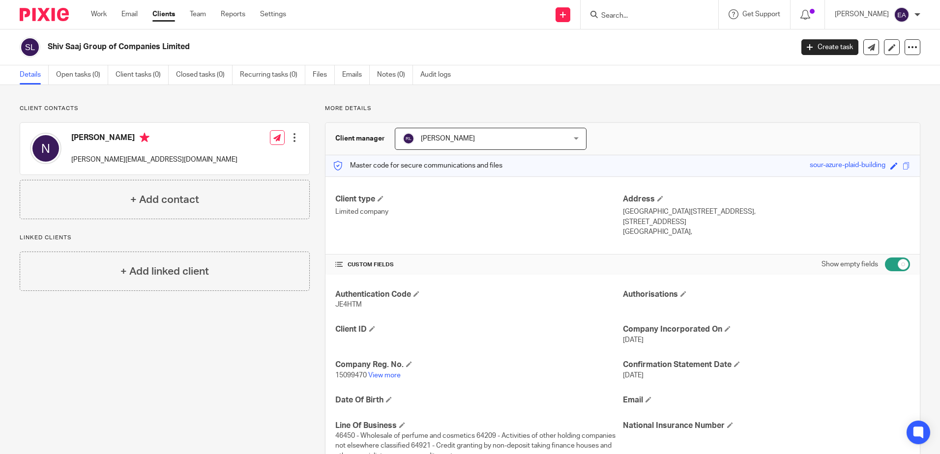
click at [203, 318] on div "Client contacts Nita nita@imperialpharma.co.uk Edit contact Create client from …" at bounding box center [156, 382] width 305 height 554
click at [124, 13] on link "Email" at bounding box center [129, 14] width 16 height 10
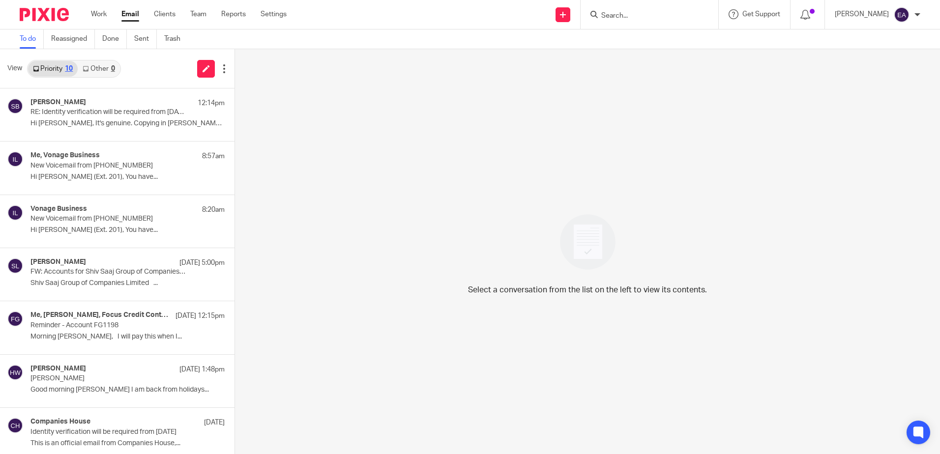
click at [286, 424] on div "Select a conversation from the list on the left to view its contents." at bounding box center [587, 251] width 705 height 405
